Goal: Information Seeking & Learning: Learn about a topic

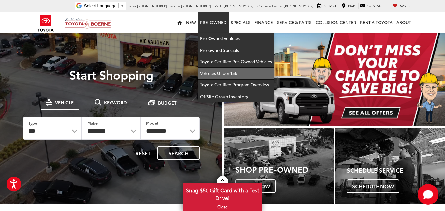
click at [214, 70] on link "Vehicles Under 15k" at bounding box center [236, 73] width 76 height 12
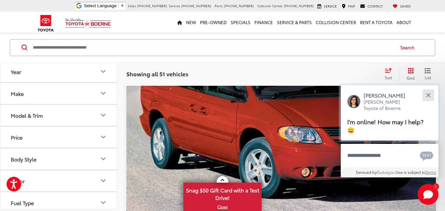
scroll to position [169, 0]
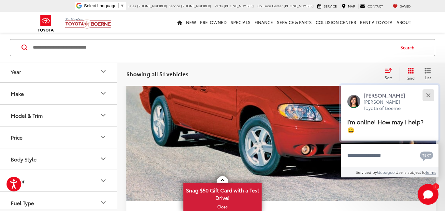
click at [428, 94] on div "Close" at bounding box center [428, 95] width 4 height 4
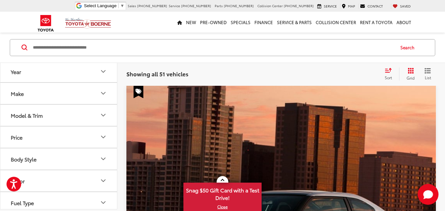
scroll to position [1121, 0]
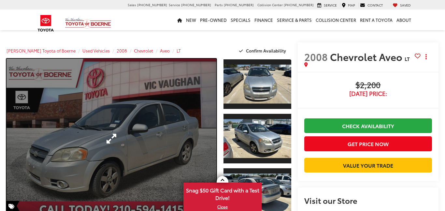
click at [160, 130] on link "Expand Photo 0" at bounding box center [112, 139] width 210 height 160
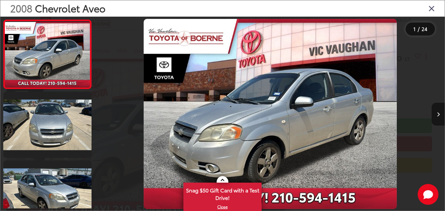
click at [437, 112] on icon "Next image" at bounding box center [438, 114] width 3 height 5
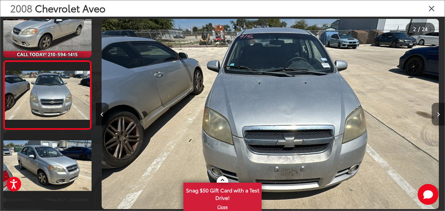
click at [437, 112] on icon "Next image" at bounding box center [438, 114] width 3 height 5
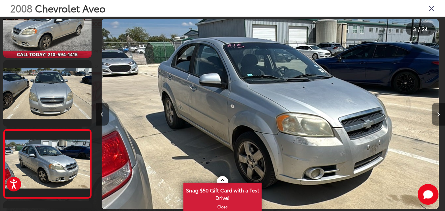
scroll to position [97, 0]
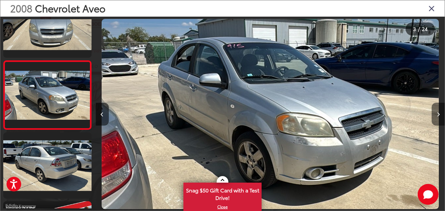
click at [437, 112] on icon "Next image" at bounding box center [438, 114] width 3 height 5
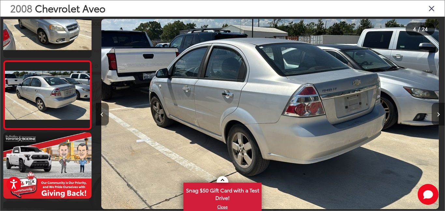
scroll to position [0, 0]
click at [437, 112] on icon "Next image" at bounding box center [438, 114] width 3 height 5
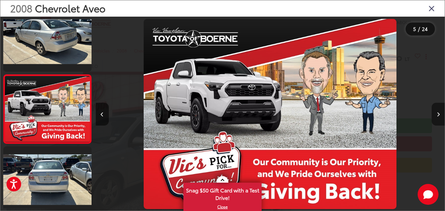
scroll to position [234, 0]
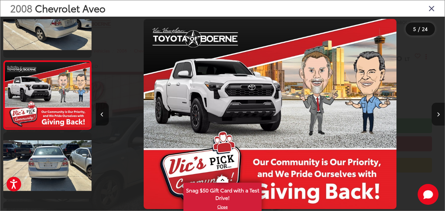
click at [437, 112] on icon "Next image" at bounding box center [438, 114] width 3 height 5
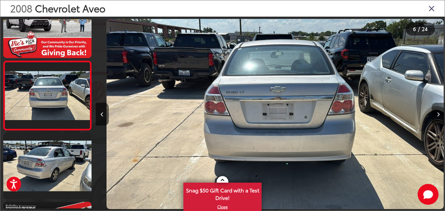
scroll to position [0, 1745]
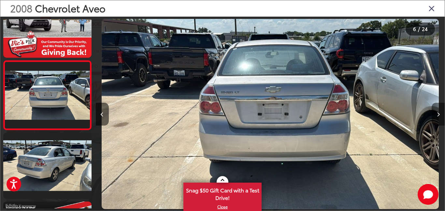
click at [437, 112] on icon "Next image" at bounding box center [438, 114] width 3 height 5
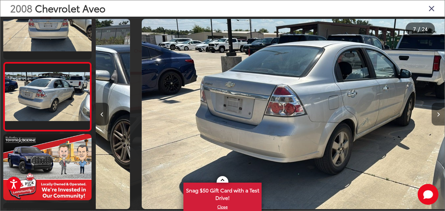
scroll to position [0, 2093]
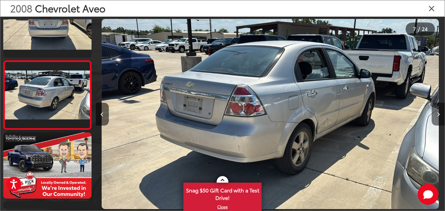
click at [437, 112] on icon "Next image" at bounding box center [438, 114] width 3 height 5
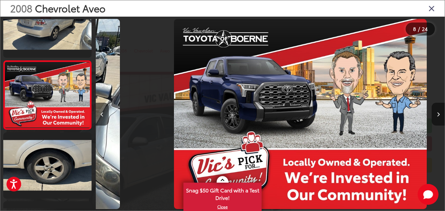
scroll to position [0, 2442]
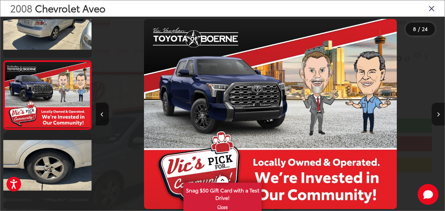
click at [437, 112] on icon "Next image" at bounding box center [438, 114] width 3 height 5
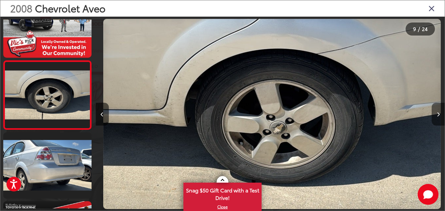
scroll to position [0, 2791]
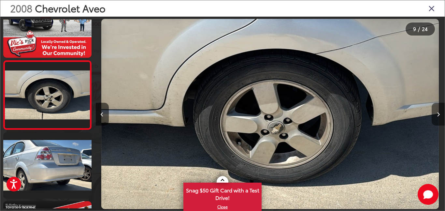
click at [437, 112] on icon "Next image" at bounding box center [438, 114] width 3 height 5
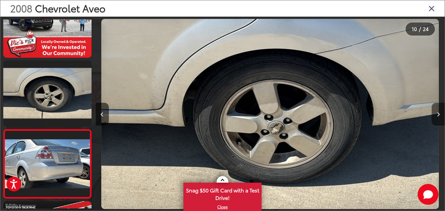
scroll to position [0, 0]
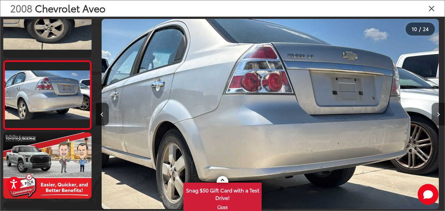
click at [437, 112] on icon "Next image" at bounding box center [438, 114] width 3 height 5
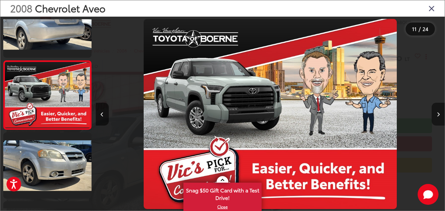
click at [437, 112] on icon "Next image" at bounding box center [438, 114] width 3 height 5
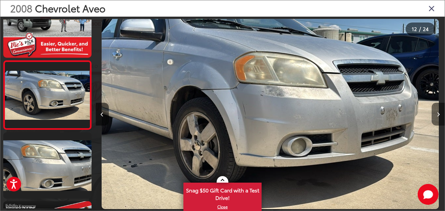
click at [437, 112] on icon "Next image" at bounding box center [438, 114] width 3 height 5
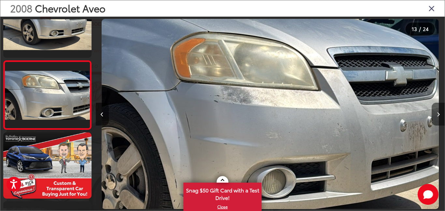
click at [437, 112] on icon "Next image" at bounding box center [438, 114] width 3 height 5
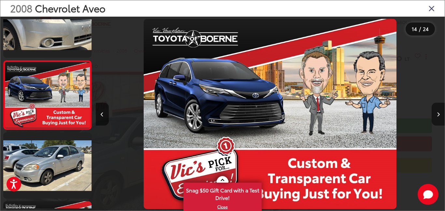
click at [437, 112] on icon "Next image" at bounding box center [438, 114] width 3 height 5
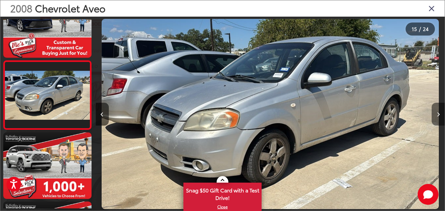
click at [437, 112] on icon "Next image" at bounding box center [438, 114] width 3 height 5
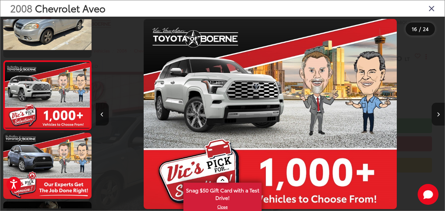
click at [437, 112] on icon "Next image" at bounding box center [438, 114] width 3 height 5
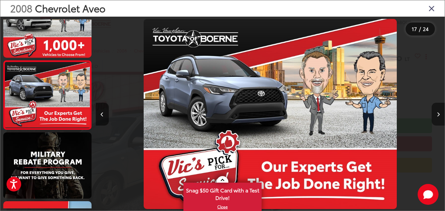
click at [437, 112] on icon "Next image" at bounding box center [438, 114] width 3 height 5
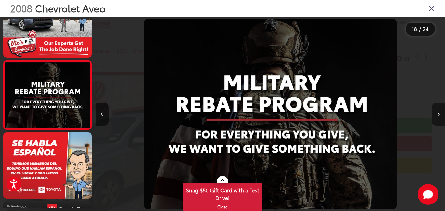
click at [437, 112] on icon "Next image" at bounding box center [438, 114] width 3 height 5
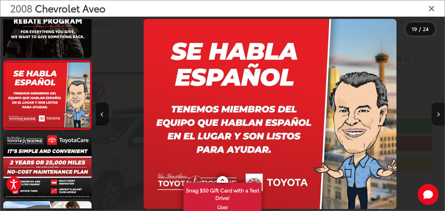
click at [437, 112] on icon "Next image" at bounding box center [438, 114] width 3 height 5
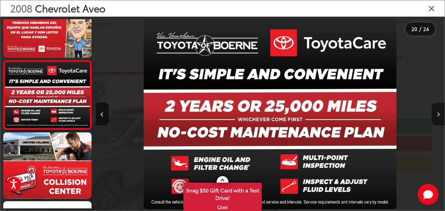
click at [437, 112] on icon "Next image" at bounding box center [438, 114] width 3 height 5
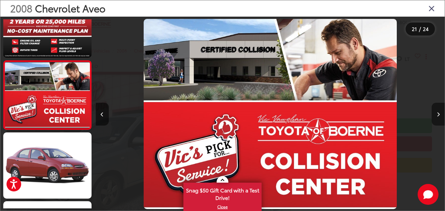
click at [437, 112] on icon "Next image" at bounding box center [438, 114] width 3 height 5
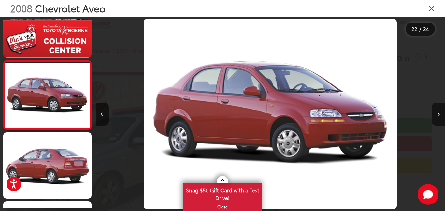
click at [432, 6] on icon "Close gallery" at bounding box center [431, 8] width 7 height 8
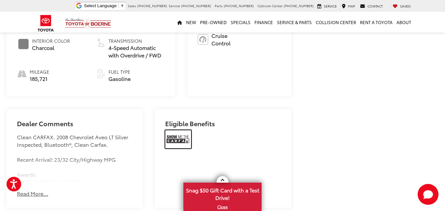
click at [180, 137] on img at bounding box center [178, 139] width 26 height 18
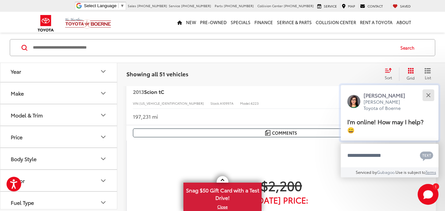
scroll to position [1351, 0]
click at [428, 94] on button "Close" at bounding box center [428, 95] width 14 height 14
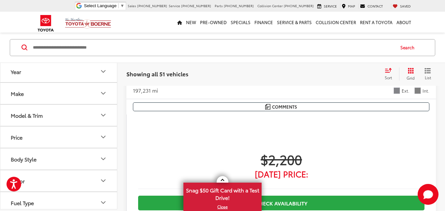
scroll to position [1355, 0]
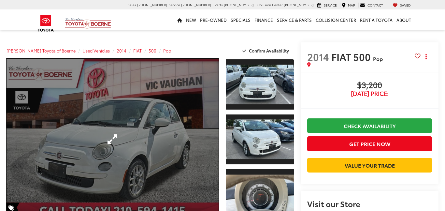
click at [122, 132] on link "Expand Photo 0" at bounding box center [113, 139] width 212 height 161
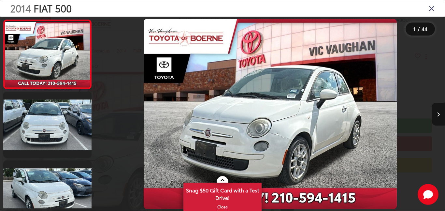
click at [438, 114] on icon "Next image" at bounding box center [438, 114] width 3 height 5
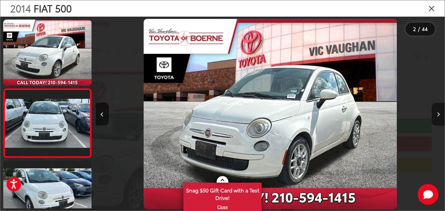
scroll to position [28, 0]
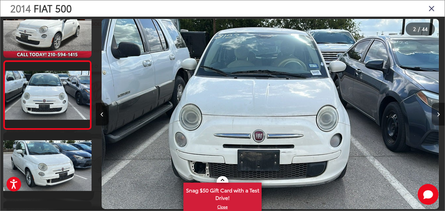
click at [438, 114] on icon "Next image" at bounding box center [438, 114] width 3 height 5
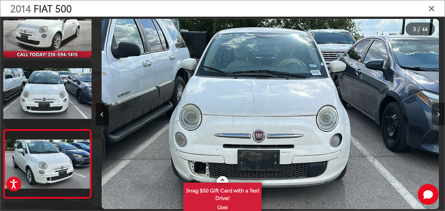
scroll to position [97, 0]
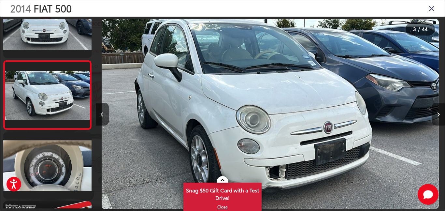
click at [438, 114] on icon "Next image" at bounding box center [438, 114] width 3 height 5
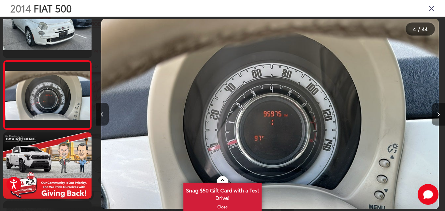
scroll to position [0, 0]
click at [438, 114] on icon "Next image" at bounding box center [438, 114] width 3 height 5
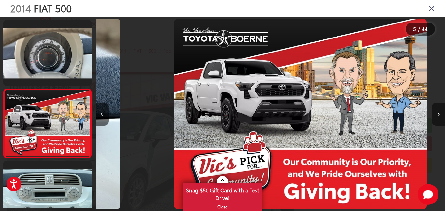
scroll to position [0, 1396]
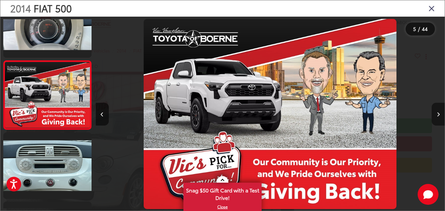
click at [438, 114] on icon "Next image" at bounding box center [438, 114] width 3 height 5
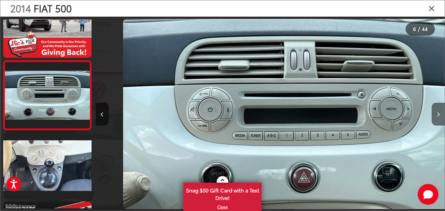
scroll to position [0, 1745]
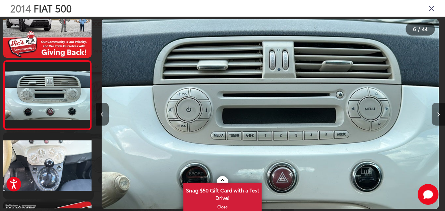
click at [438, 114] on icon "Next image" at bounding box center [438, 114] width 3 height 5
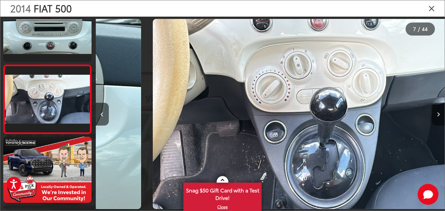
scroll to position [0, 2093]
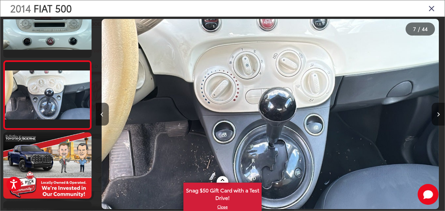
click at [438, 114] on icon "Next image" at bounding box center [438, 114] width 3 height 5
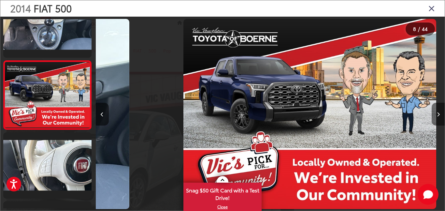
scroll to position [0, 2442]
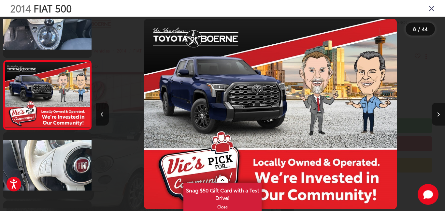
click at [438, 114] on icon "Next image" at bounding box center [438, 114] width 3 height 5
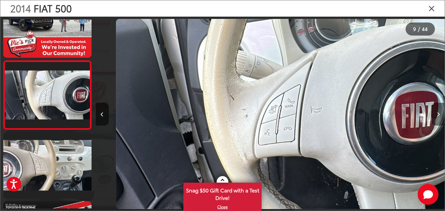
scroll to position [0, 2791]
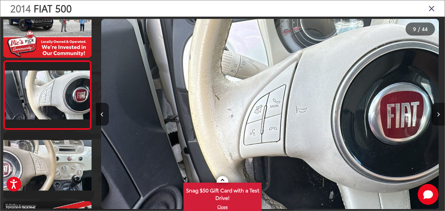
click at [438, 114] on icon "Next image" at bounding box center [438, 114] width 3 height 5
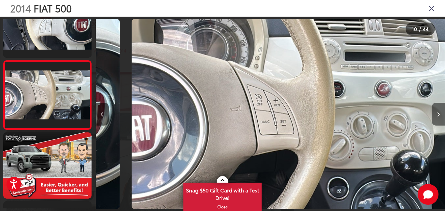
scroll to position [0, 0]
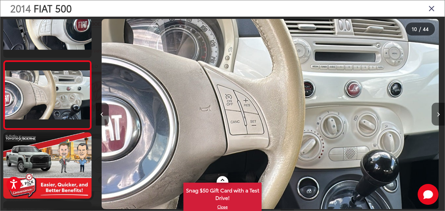
click at [438, 114] on icon "Next image" at bounding box center [438, 114] width 3 height 5
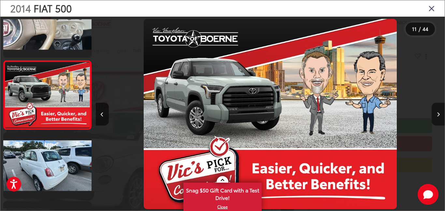
click at [438, 114] on icon "Next image" at bounding box center [438, 114] width 3 height 5
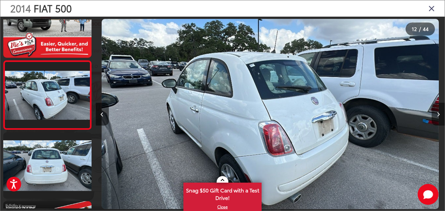
click at [438, 114] on icon "Next image" at bounding box center [438, 114] width 3 height 5
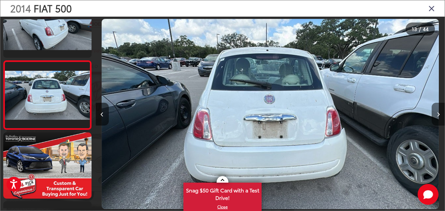
click at [438, 114] on icon "Next image" at bounding box center [438, 114] width 3 height 5
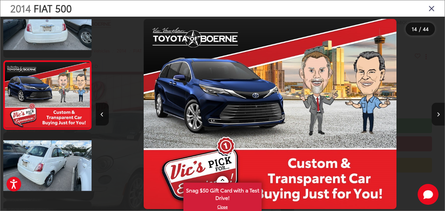
click at [438, 114] on icon "Next image" at bounding box center [438, 114] width 3 height 5
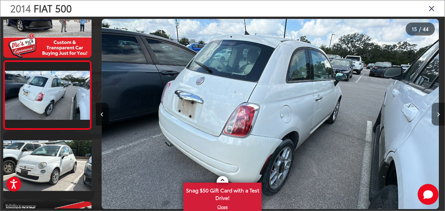
click at [438, 114] on icon "Next image" at bounding box center [438, 114] width 3 height 5
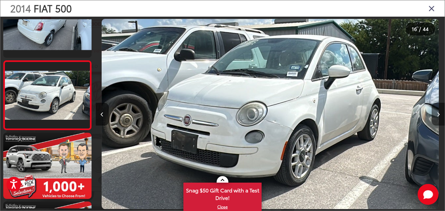
click at [438, 114] on icon "Next image" at bounding box center [438, 114] width 3 height 5
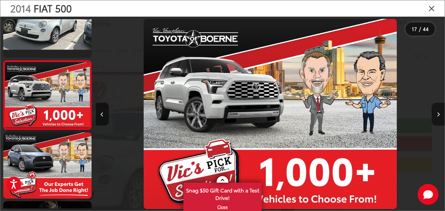
click at [438, 114] on icon "Next image" at bounding box center [438, 114] width 3 height 5
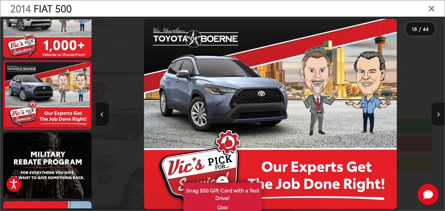
click at [438, 114] on icon "Next image" at bounding box center [438, 114] width 3 height 5
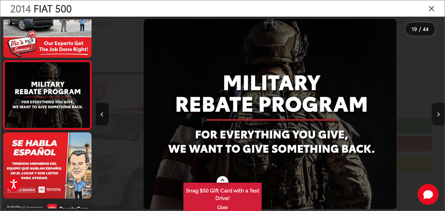
click at [438, 114] on icon "Next image" at bounding box center [438, 114] width 3 height 5
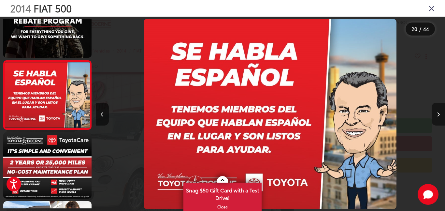
click at [438, 114] on icon "Next image" at bounding box center [438, 114] width 3 height 5
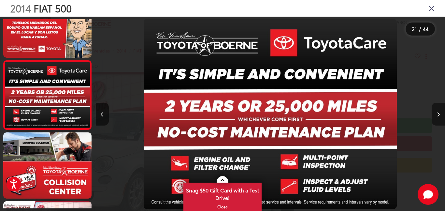
click at [438, 114] on icon "Next image" at bounding box center [438, 114] width 3 height 5
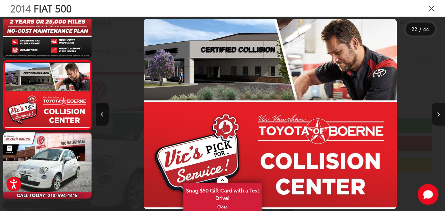
click at [438, 114] on icon "Next image" at bounding box center [438, 114] width 3 height 5
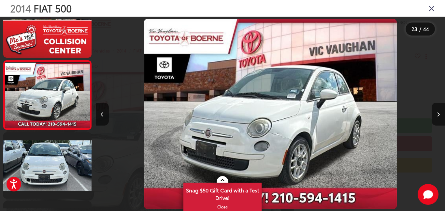
click at [432, 7] on icon "Close gallery" at bounding box center [431, 8] width 7 height 8
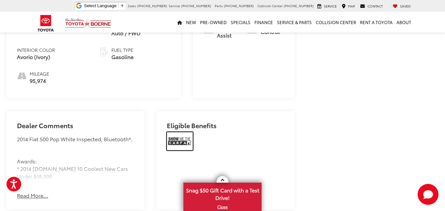
click at [175, 133] on img at bounding box center [180, 141] width 26 height 18
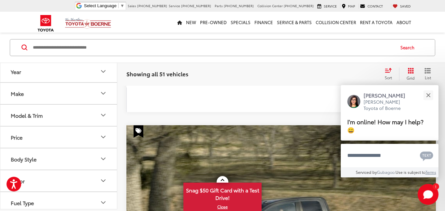
scroll to position [1631, 0]
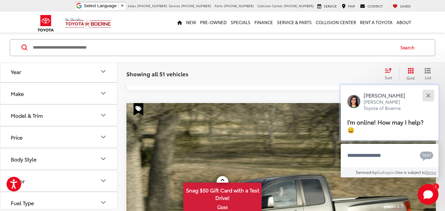
click at [425, 94] on button "Close" at bounding box center [428, 95] width 14 height 14
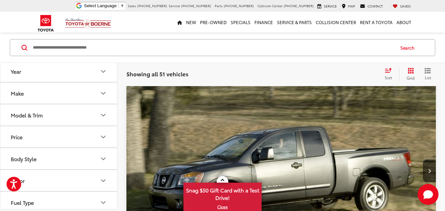
scroll to position [1635, 0]
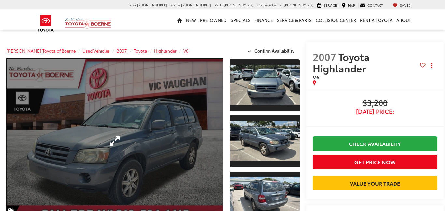
click at [141, 133] on link "Expand Photo 0" at bounding box center [115, 141] width 216 height 164
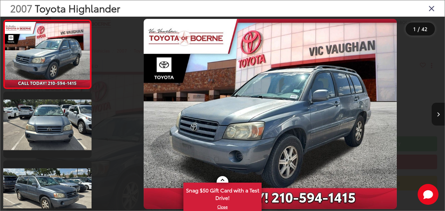
click at [437, 112] on icon "Next image" at bounding box center [438, 114] width 3 height 5
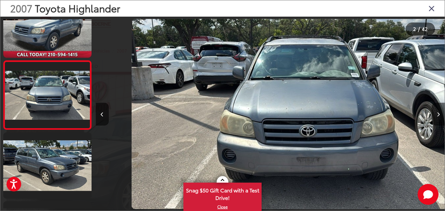
scroll to position [0, 349]
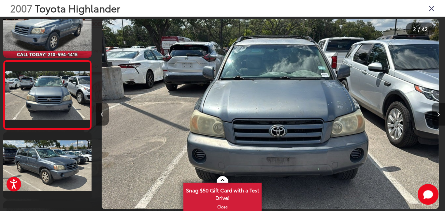
click at [437, 112] on icon "Next image" at bounding box center [438, 114] width 3 height 5
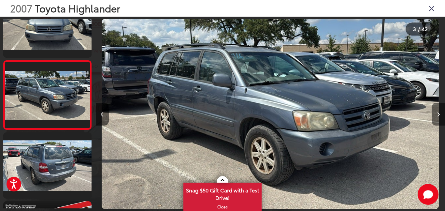
scroll to position [0, 0]
click at [437, 112] on icon "Next image" at bounding box center [438, 114] width 3 height 5
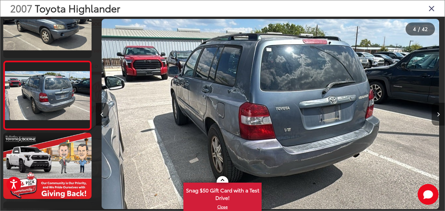
scroll to position [0, 1047]
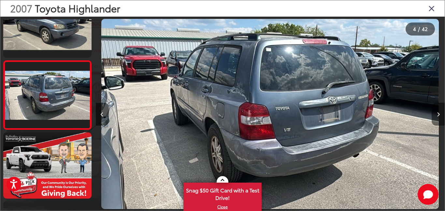
click at [437, 112] on icon "Next image" at bounding box center [438, 114] width 3 height 5
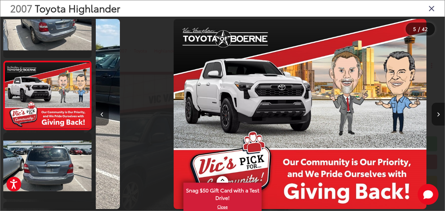
scroll to position [0, 1396]
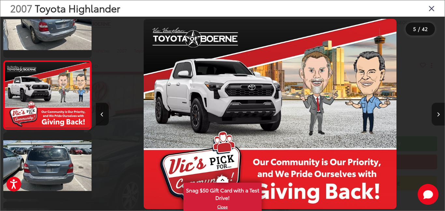
click at [437, 112] on icon "Next image" at bounding box center [438, 114] width 3 height 5
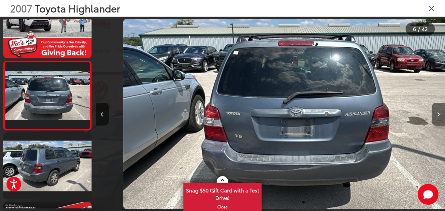
scroll to position [0, 1745]
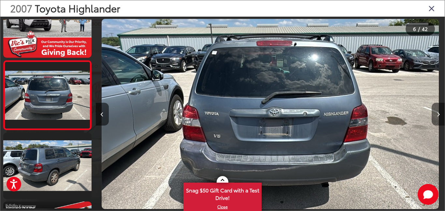
click at [437, 112] on icon "Next image" at bounding box center [438, 114] width 3 height 5
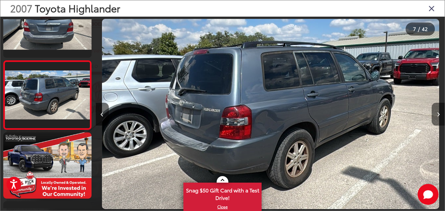
scroll to position [0, 2093]
click at [437, 112] on icon "Next image" at bounding box center [438, 114] width 3 height 5
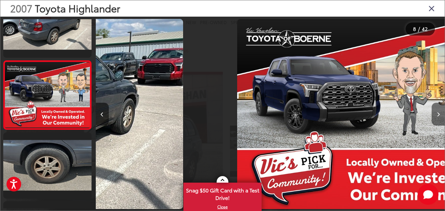
scroll to position [0, 2442]
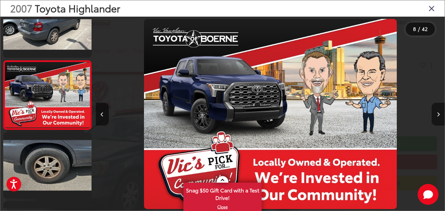
click at [437, 112] on icon "Next image" at bounding box center [438, 114] width 3 height 5
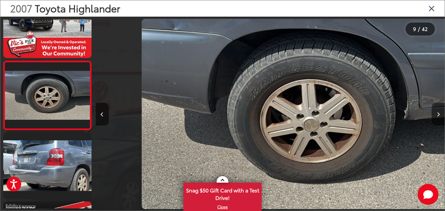
scroll to position [0, 0]
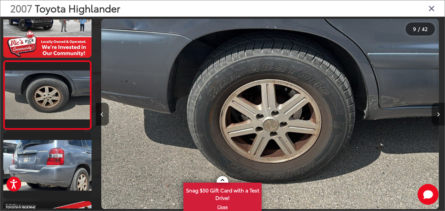
click at [437, 112] on icon "Next image" at bounding box center [438, 114] width 3 height 5
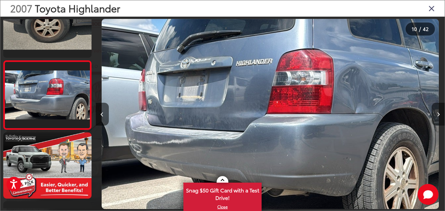
click at [437, 112] on icon "Next image" at bounding box center [438, 114] width 3 height 5
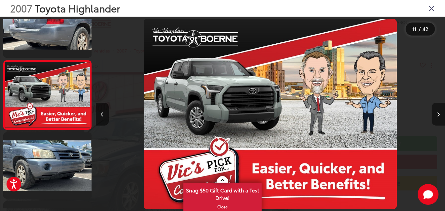
click at [437, 112] on icon "Next image" at bounding box center [438, 114] width 3 height 5
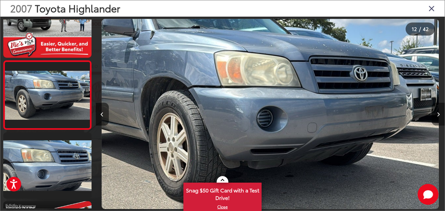
click at [437, 112] on icon "Next image" at bounding box center [438, 114] width 3 height 5
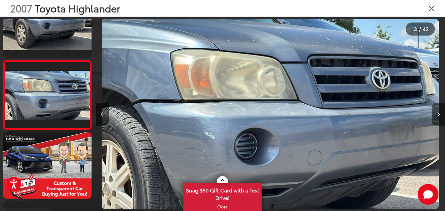
click at [437, 112] on icon "Next image" at bounding box center [438, 114] width 3 height 5
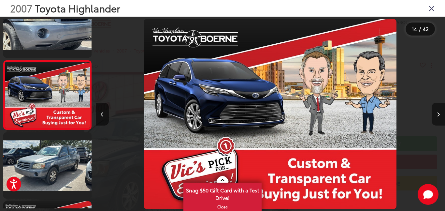
click at [437, 112] on icon "Next image" at bounding box center [438, 114] width 3 height 5
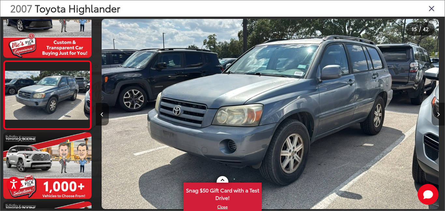
click at [437, 112] on icon "Next image" at bounding box center [438, 114] width 3 height 5
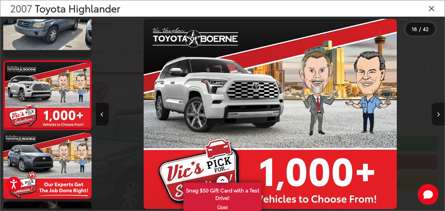
click at [437, 112] on icon "Next image" at bounding box center [438, 114] width 3 height 5
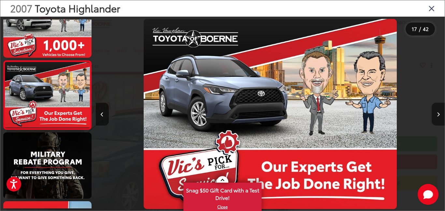
click at [437, 112] on icon "Next image" at bounding box center [438, 114] width 3 height 5
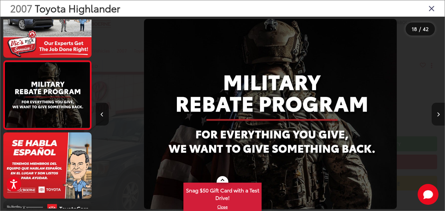
click at [437, 112] on icon "Next image" at bounding box center [438, 114] width 3 height 5
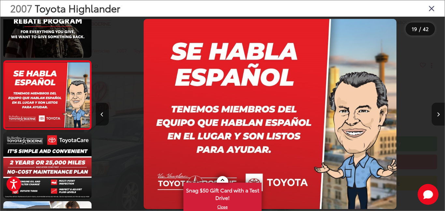
click at [437, 112] on icon "Next image" at bounding box center [438, 114] width 3 height 5
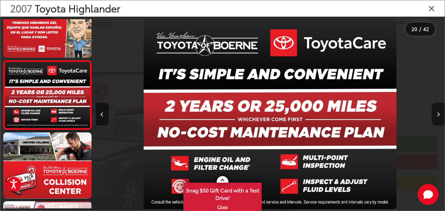
click at [437, 112] on icon "Next image" at bounding box center [438, 114] width 3 height 5
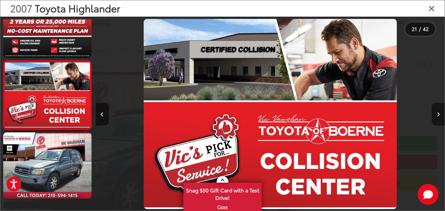
click at [437, 112] on icon "Next image" at bounding box center [438, 114] width 3 height 5
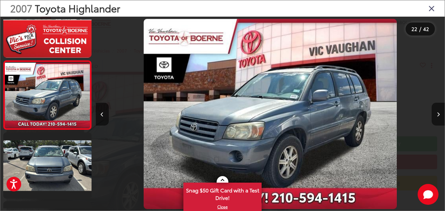
click at [432, 7] on icon "Close gallery" at bounding box center [431, 8] width 7 height 8
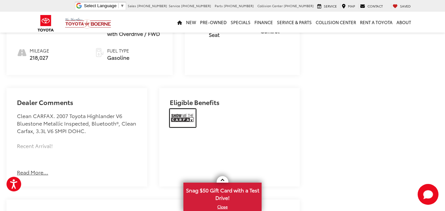
click at [174, 116] on img at bounding box center [183, 118] width 26 height 18
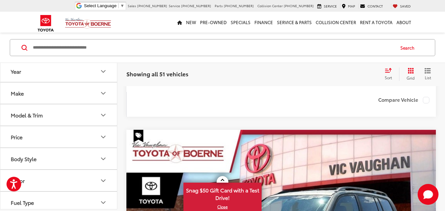
scroll to position [3208, 0]
